Goal: Check status: Check status

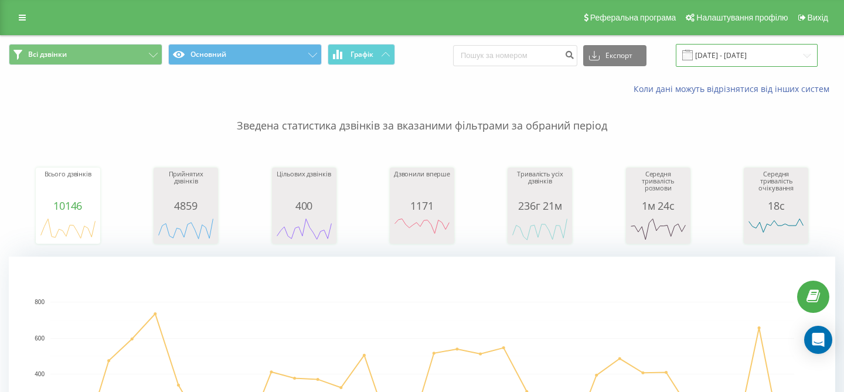
click at [762, 58] on input "[DATE] - [DATE]" at bounding box center [747, 55] width 142 height 23
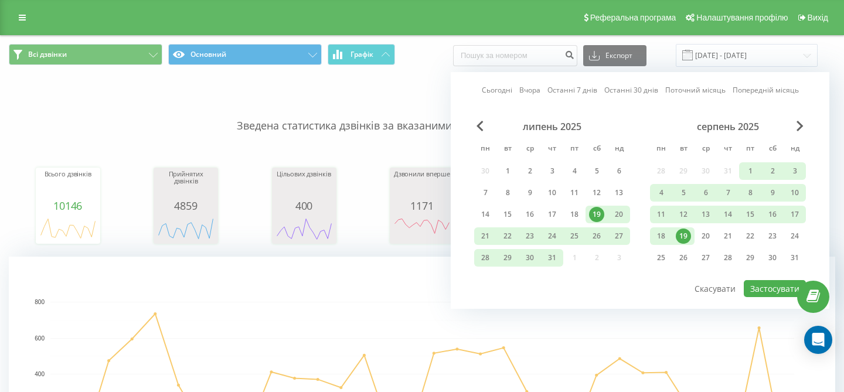
click at [686, 235] on div "19" at bounding box center [683, 236] width 15 height 15
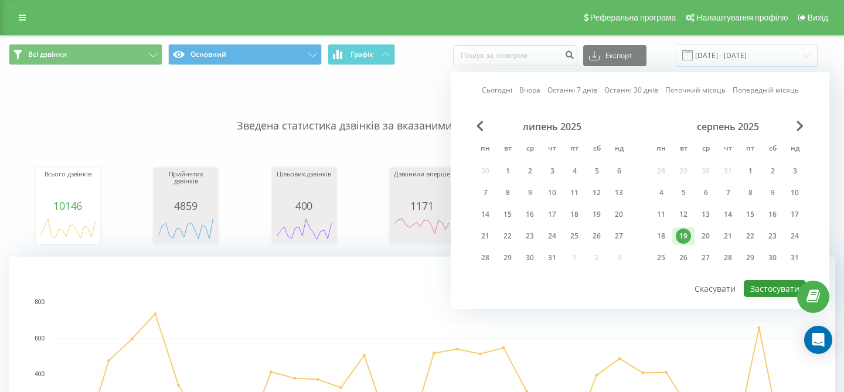
click at [783, 289] on button "Застосувати" at bounding box center [775, 288] width 62 height 17
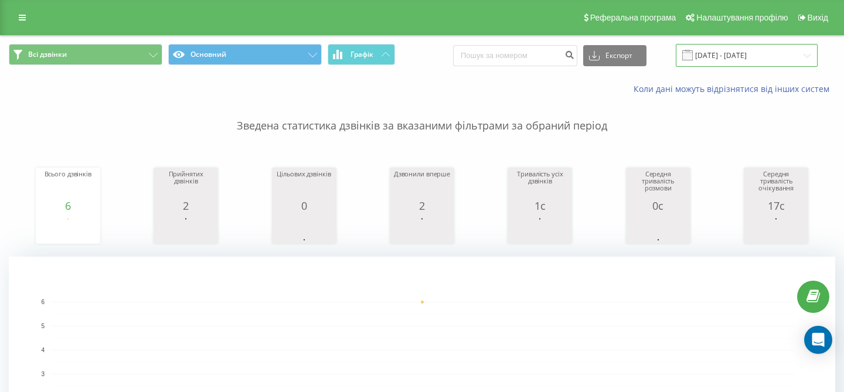
click at [762, 58] on input "[DATE] - [DATE]" at bounding box center [747, 55] width 142 height 23
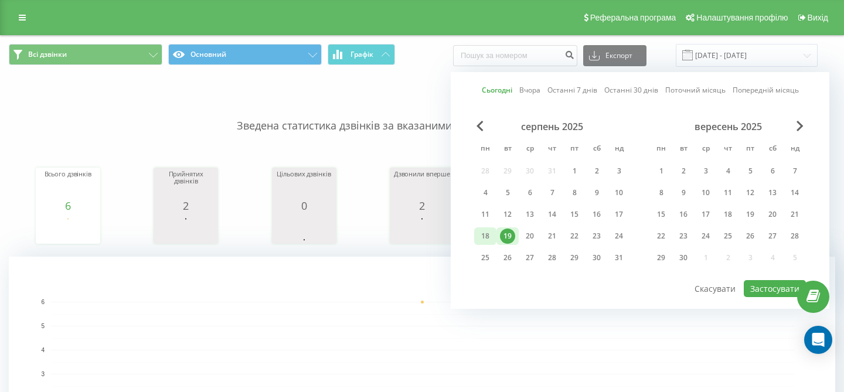
click at [480, 239] on div "18" at bounding box center [485, 236] width 15 height 15
click at [775, 283] on button "Застосувати" at bounding box center [775, 288] width 62 height 17
type input "[DATE] - [DATE]"
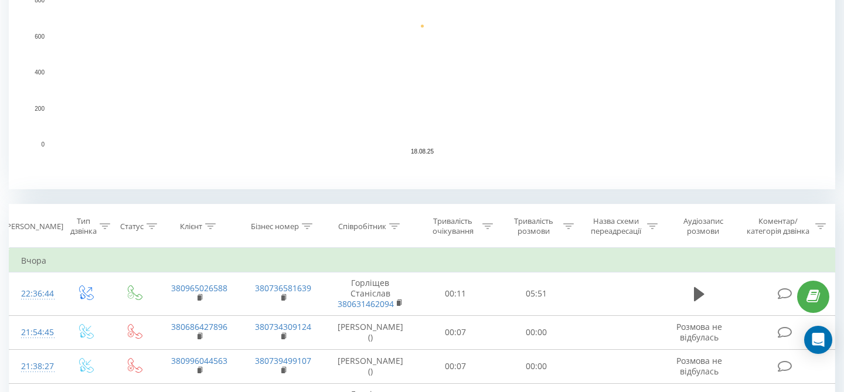
scroll to position [303, 0]
click at [381, 227] on div "Співробітник" at bounding box center [362, 225] width 48 height 10
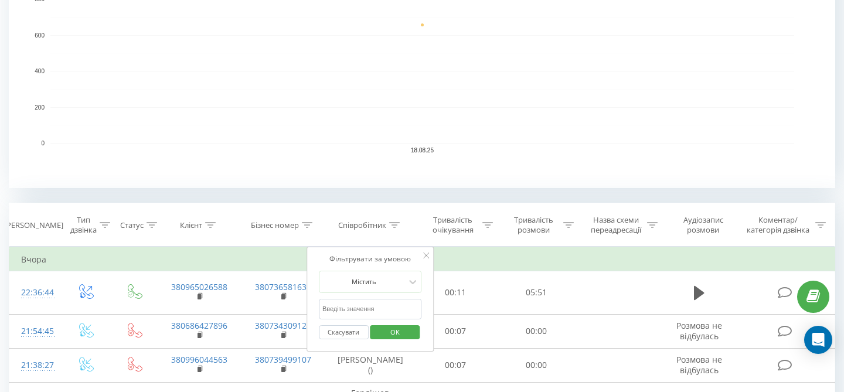
click at [392, 311] on input "text" at bounding box center [370, 309] width 103 height 21
type input "Горл"
click at [410, 334] on span "OK" at bounding box center [395, 332] width 33 height 18
